Goal: Task Accomplishment & Management: Manage account settings

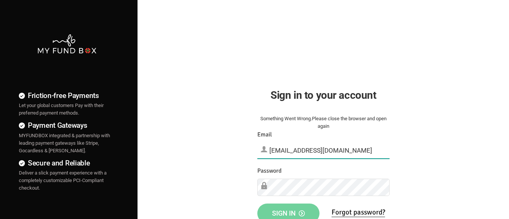
type input "[EMAIL_ADDRESS][DOMAIN_NAME]"
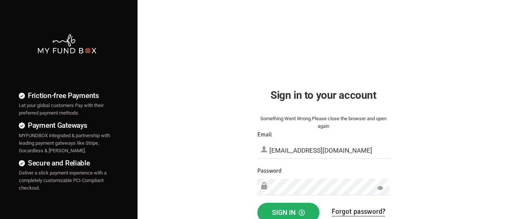
click at [288, 211] on span "Sign in" at bounding box center [288, 213] width 33 height 8
